Goal: Task Accomplishment & Management: Use online tool/utility

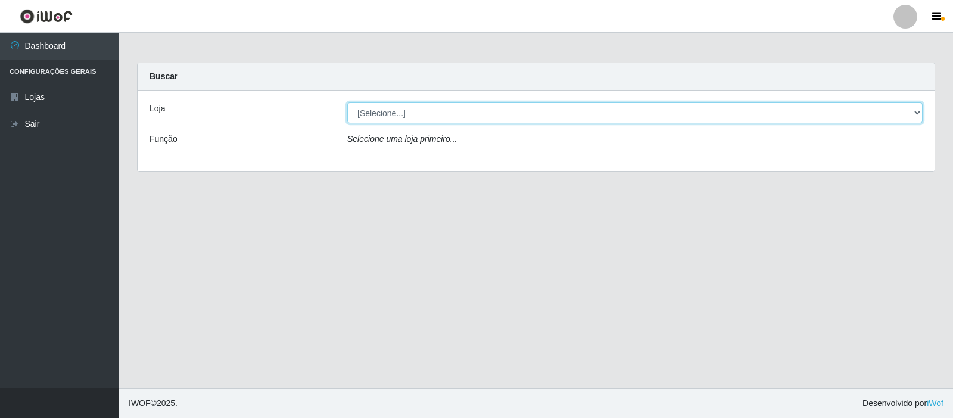
click at [919, 113] on select "[Selecione...] Rede Compras Supermercados - LOJA 3" at bounding box center [634, 112] width 575 height 21
select select "162"
click at [347, 102] on select "[Selecione...] Rede Compras Supermercados - LOJA 3" at bounding box center [634, 112] width 575 height 21
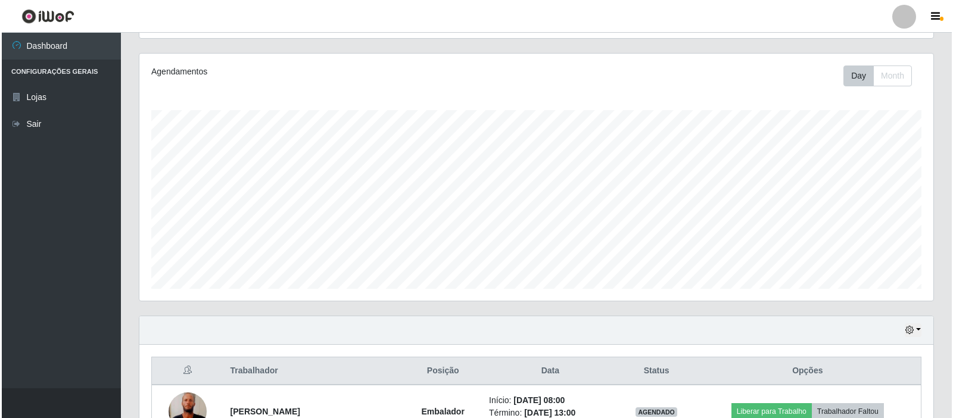
scroll to position [298, 0]
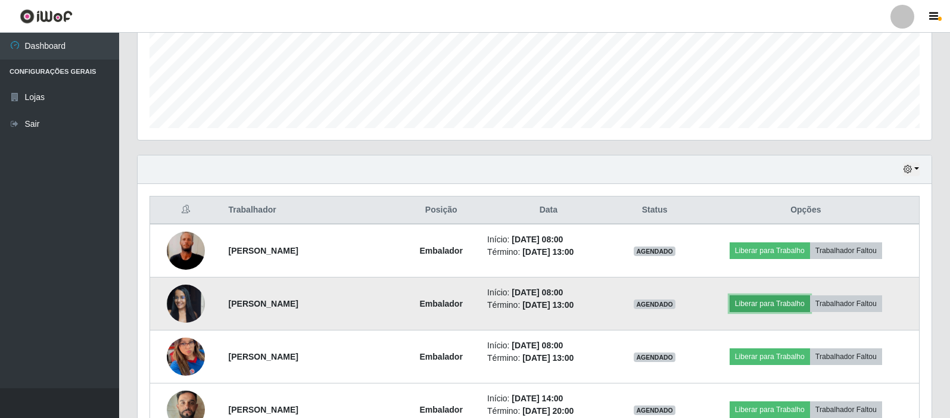
click at [762, 303] on button "Liberar para Trabalho" at bounding box center [770, 303] width 80 height 17
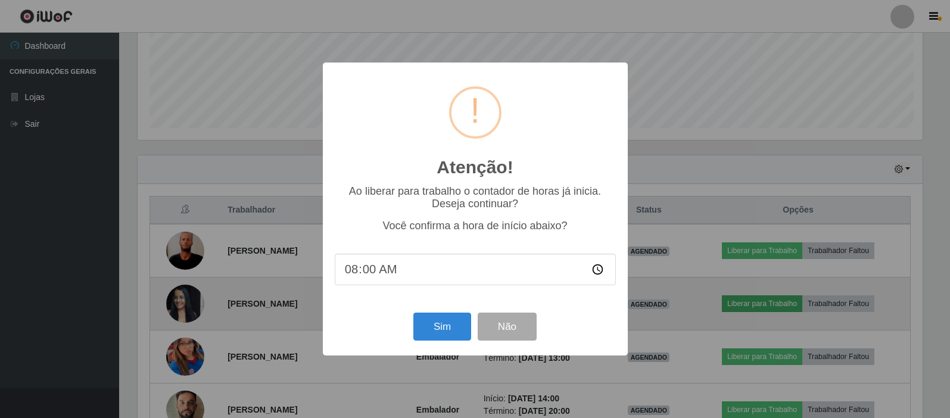
scroll to position [247, 788]
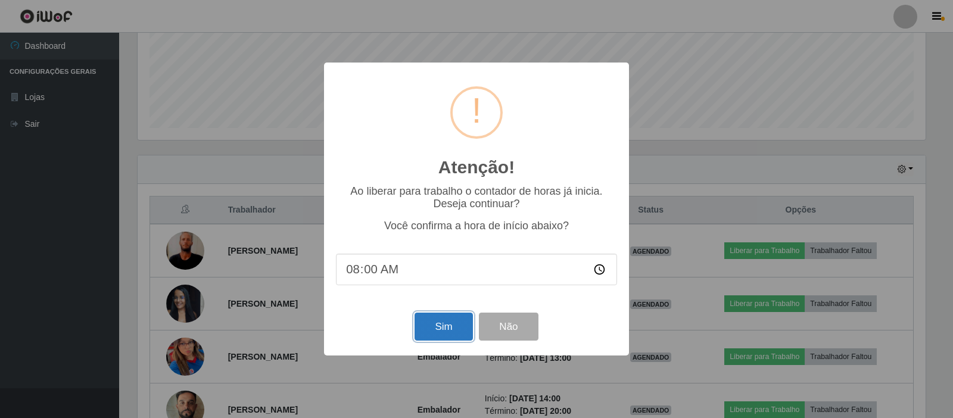
click at [449, 328] on button "Sim" at bounding box center [444, 327] width 58 height 28
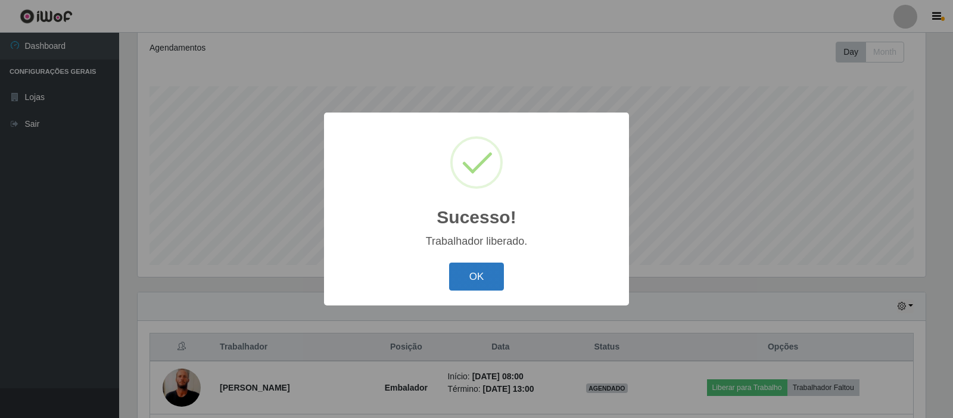
click at [477, 279] on button "OK" at bounding box center [476, 277] width 55 height 28
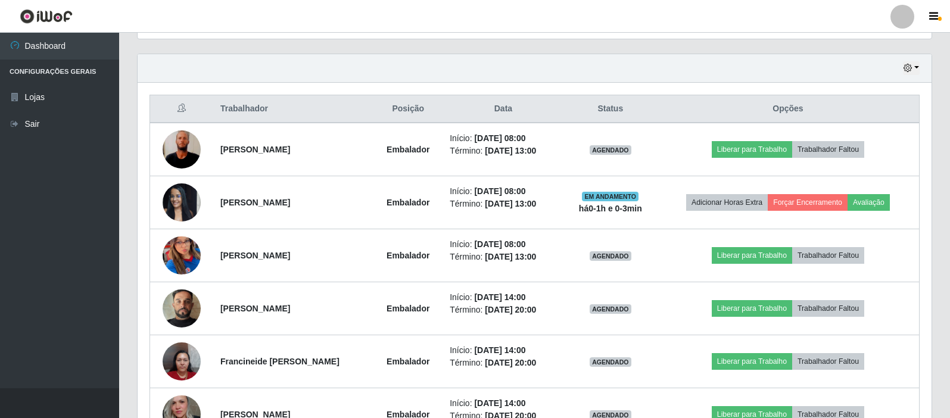
scroll to position [280, 0]
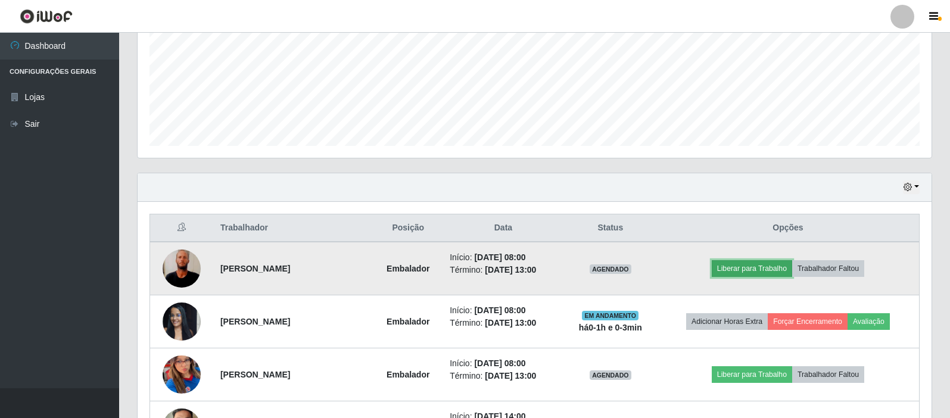
click at [764, 268] on button "Liberar para Trabalho" at bounding box center [752, 268] width 80 height 17
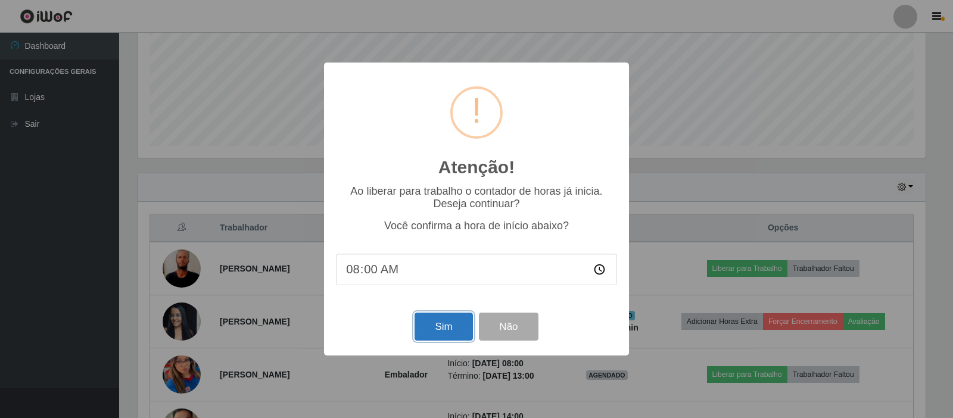
click at [443, 330] on button "Sim" at bounding box center [444, 327] width 58 height 28
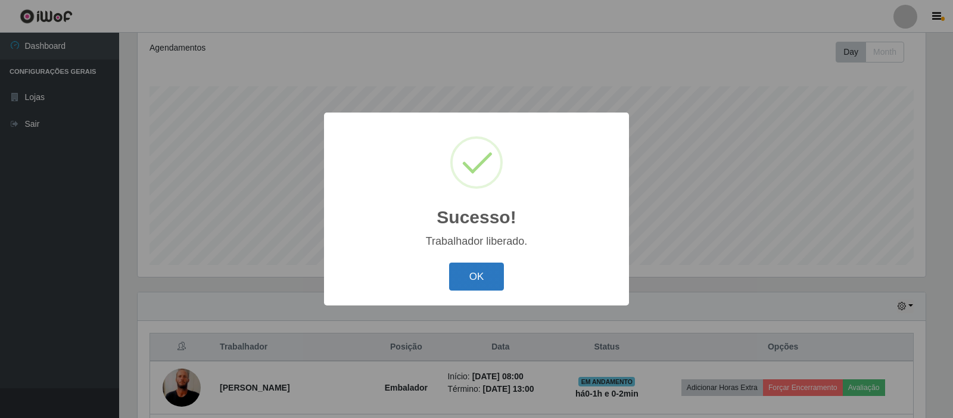
click at [484, 278] on button "OK" at bounding box center [476, 277] width 55 height 28
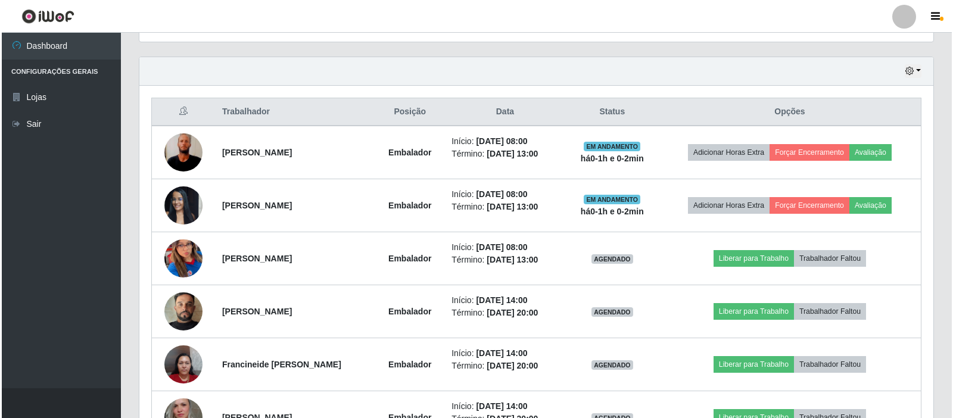
scroll to position [399, 0]
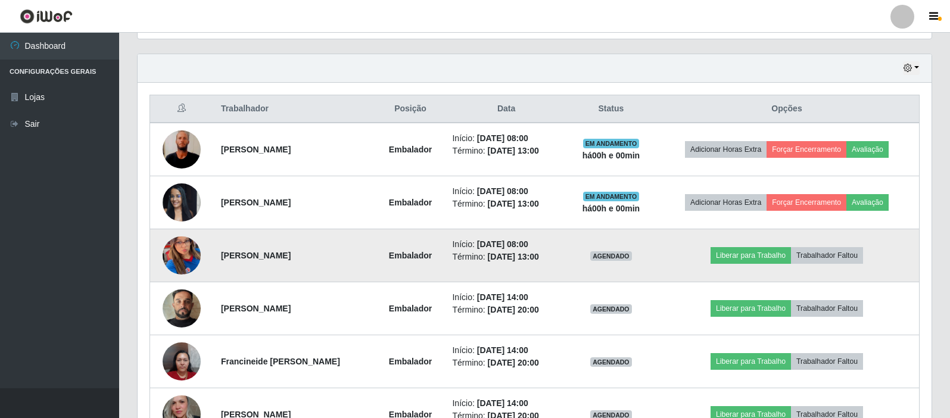
click at [559, 254] on li "Término: [DATE] 13:00" at bounding box center [506, 257] width 108 height 13
click at [759, 254] on button "Liberar para Trabalho" at bounding box center [751, 255] width 80 height 17
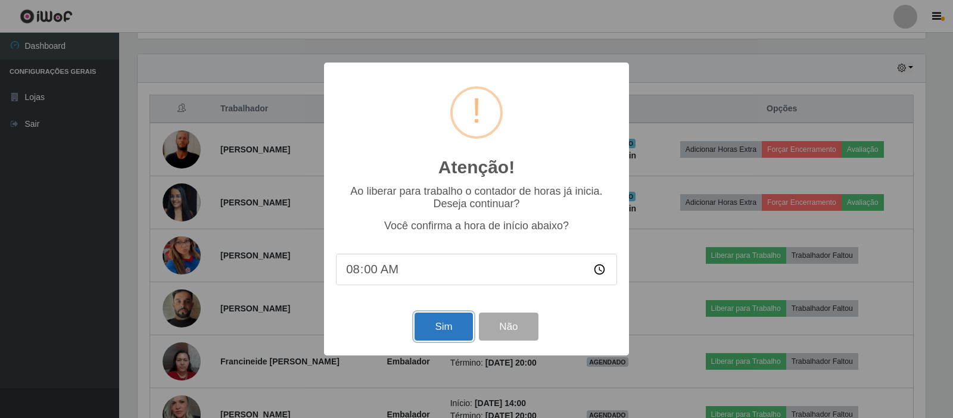
click at [447, 337] on button "Sim" at bounding box center [444, 327] width 58 height 28
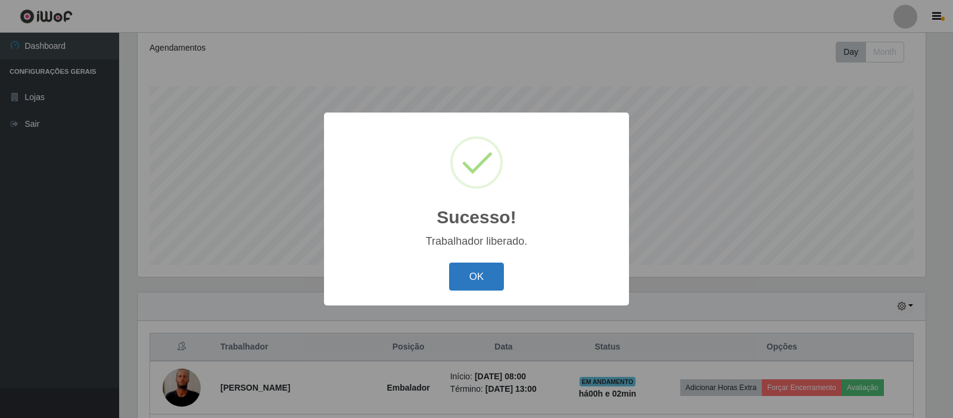
click at [468, 274] on button "OK" at bounding box center [476, 277] width 55 height 28
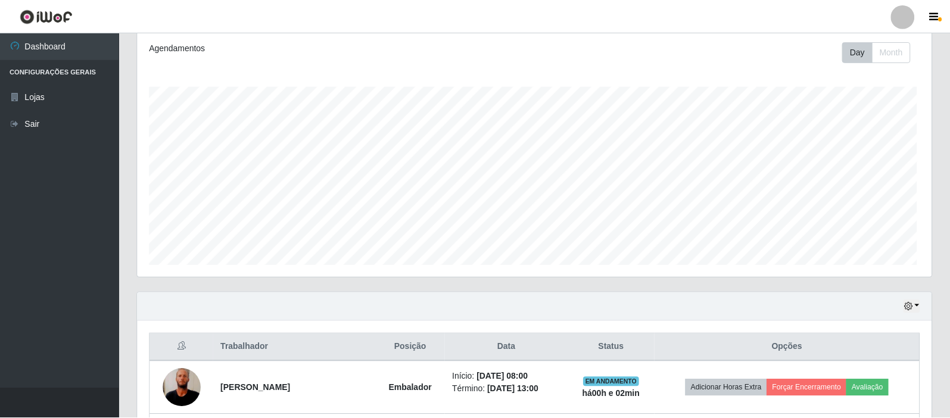
scroll to position [247, 794]
